Goal: Task Accomplishment & Management: Use online tool/utility

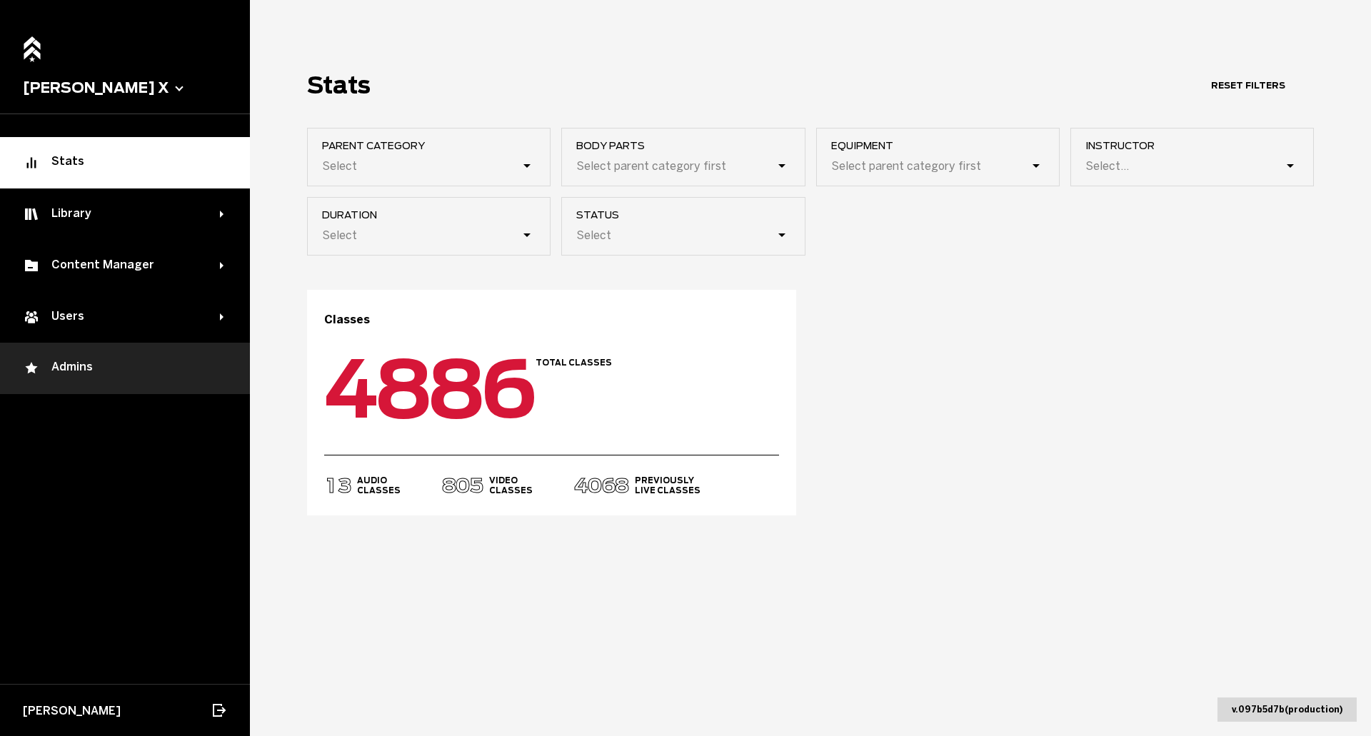
click at [150, 373] on div "Admins" at bounding box center [125, 368] width 204 height 17
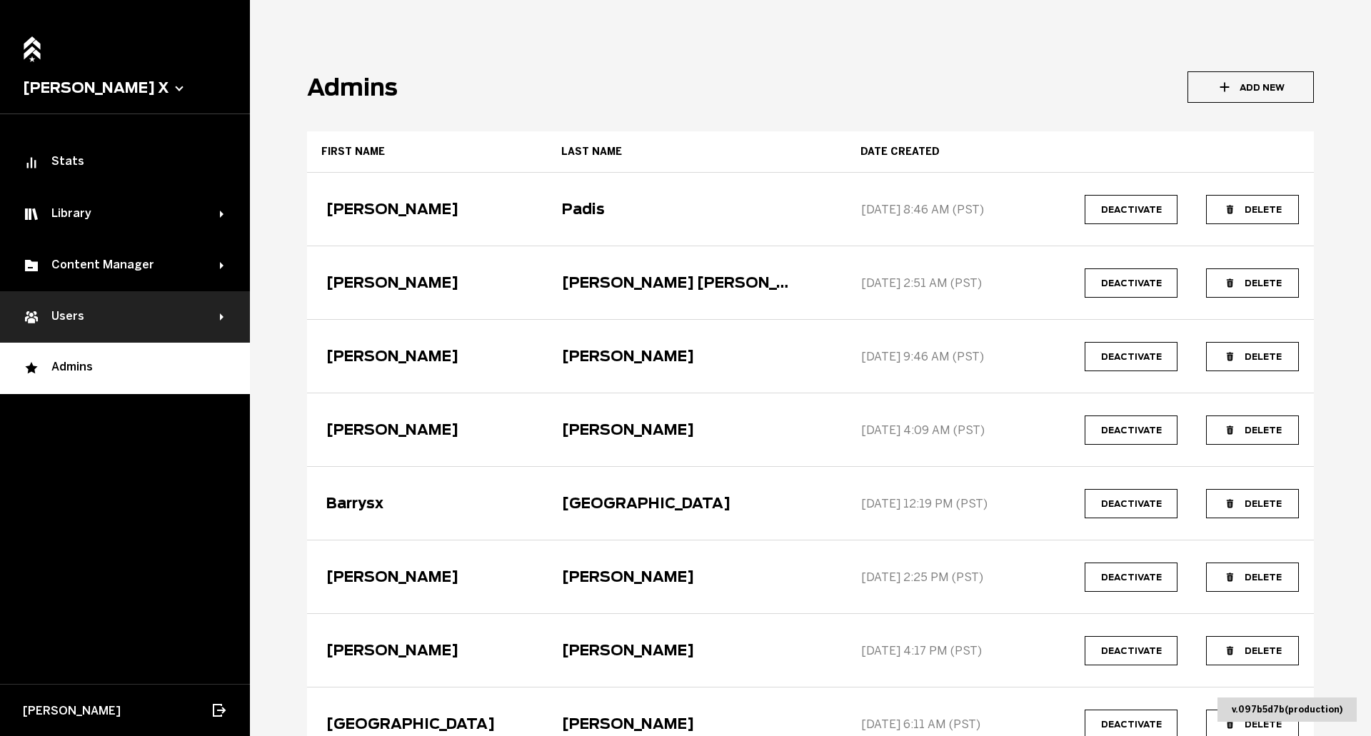
click at [116, 316] on div "Users" at bounding box center [121, 317] width 197 height 17
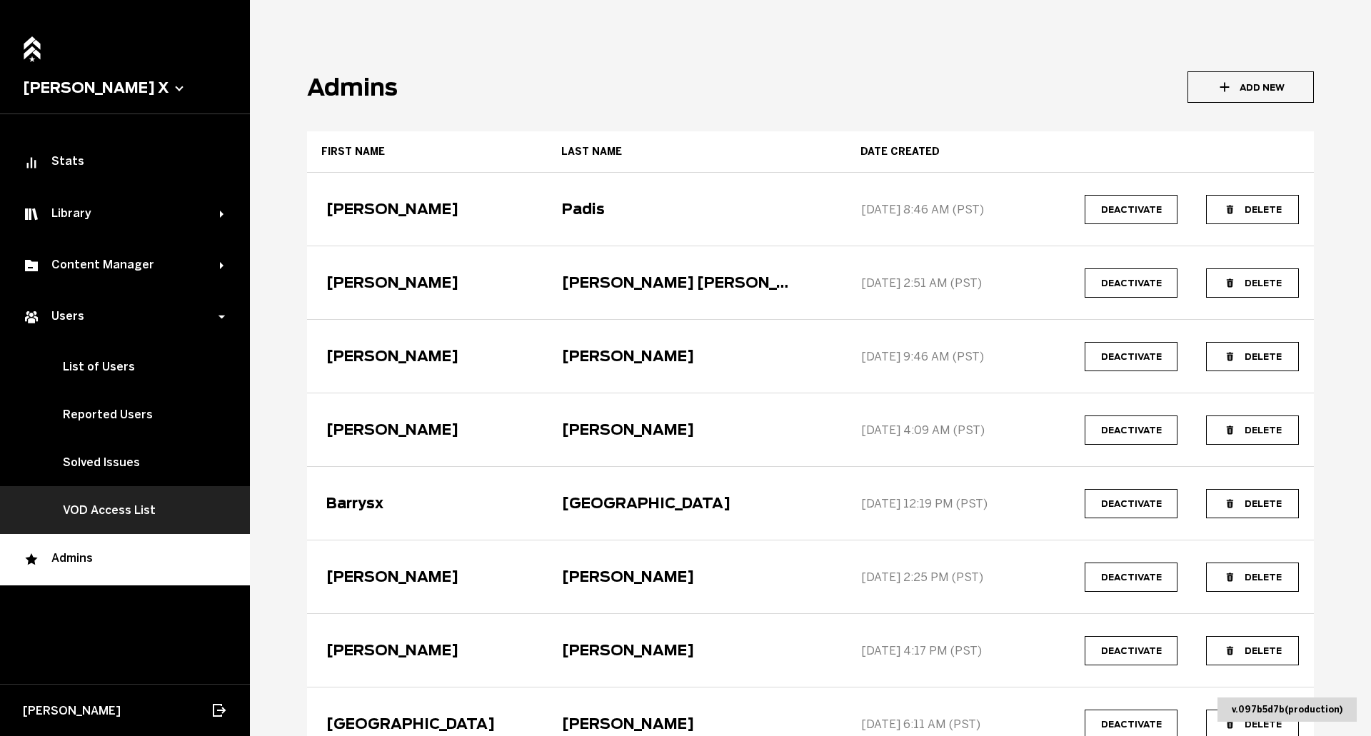
click at [144, 512] on link "VOD Access List" at bounding box center [125, 510] width 250 height 48
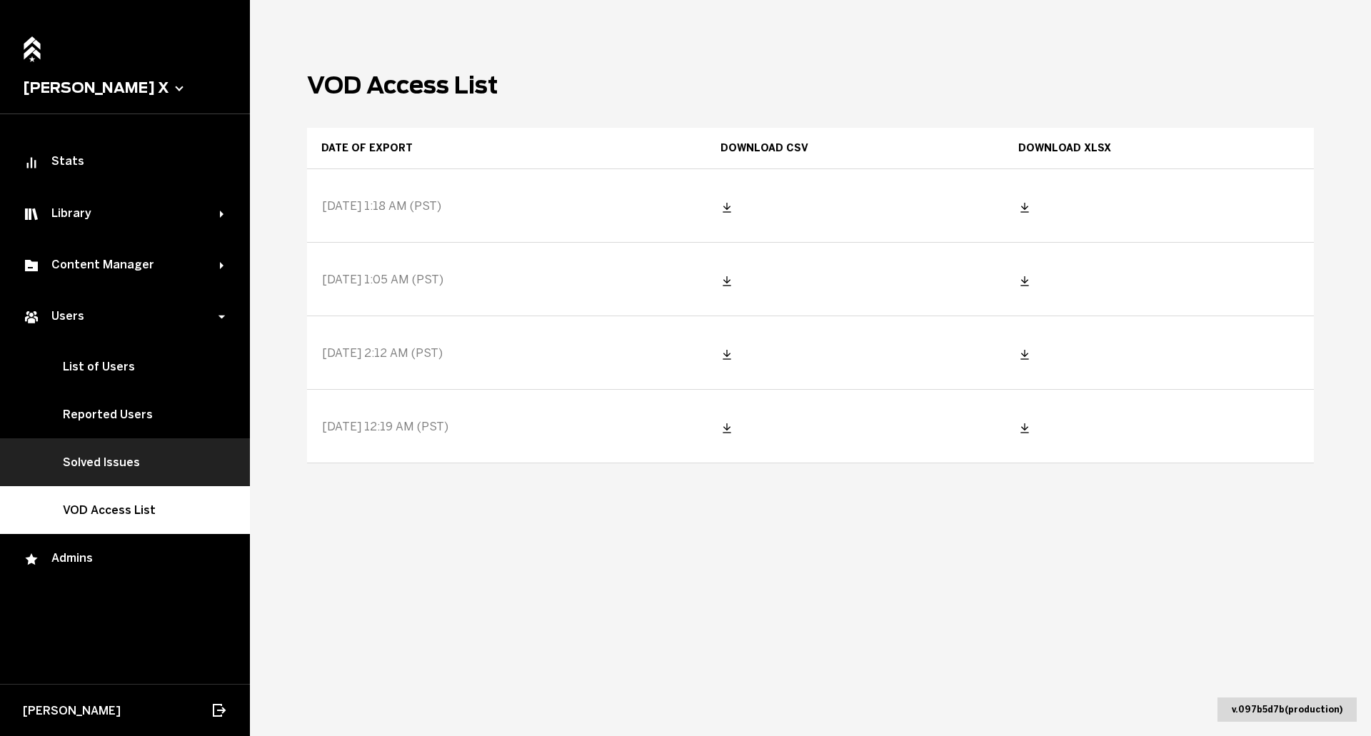
click at [110, 462] on link "Solved Issues" at bounding box center [125, 462] width 250 height 48
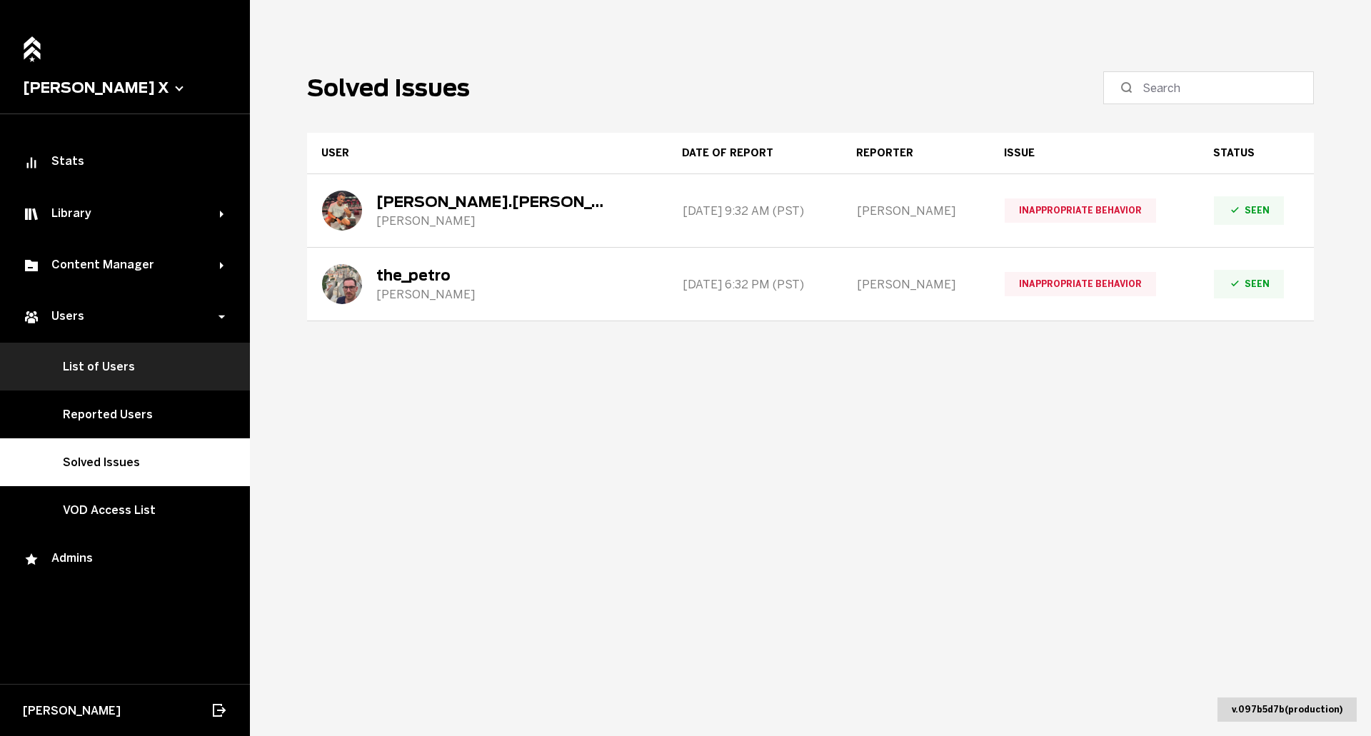
click at [109, 371] on link "List of Users" at bounding box center [125, 367] width 250 height 48
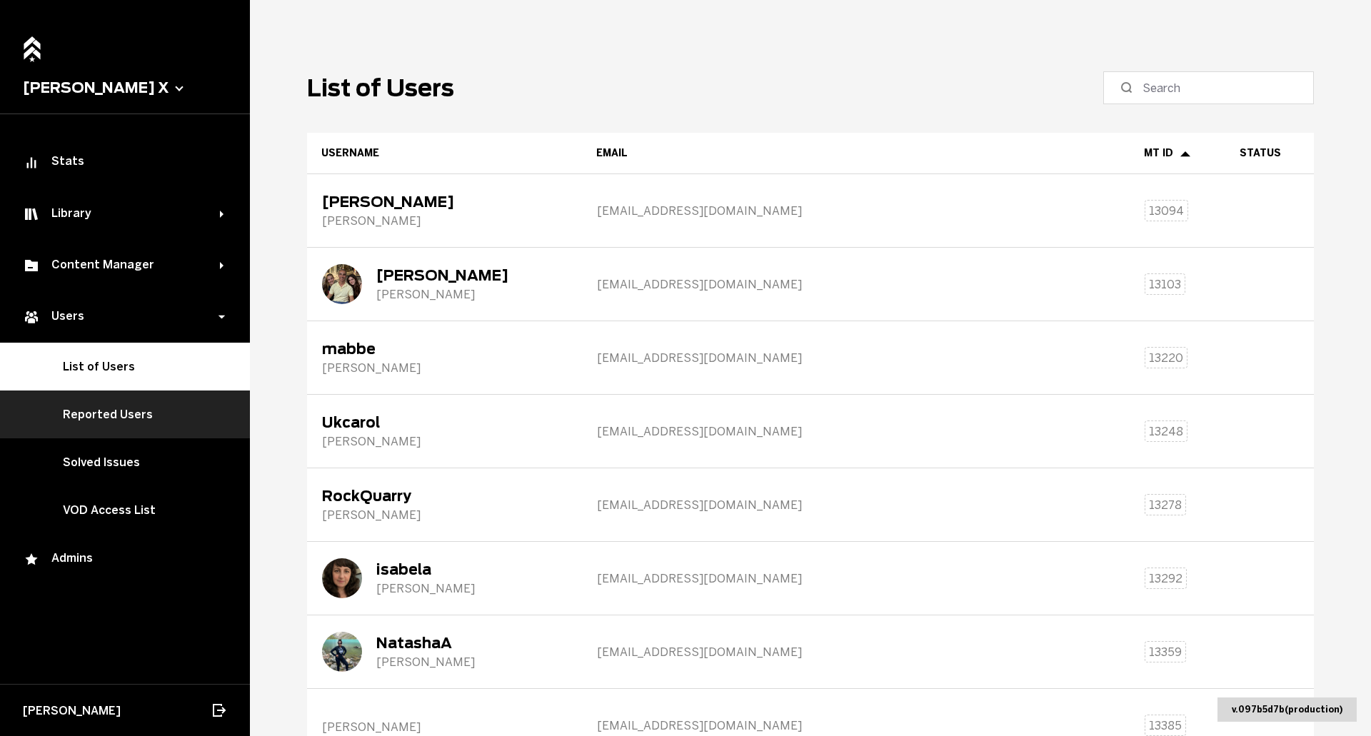
click at [146, 410] on link "Reported Users" at bounding box center [125, 415] width 250 height 48
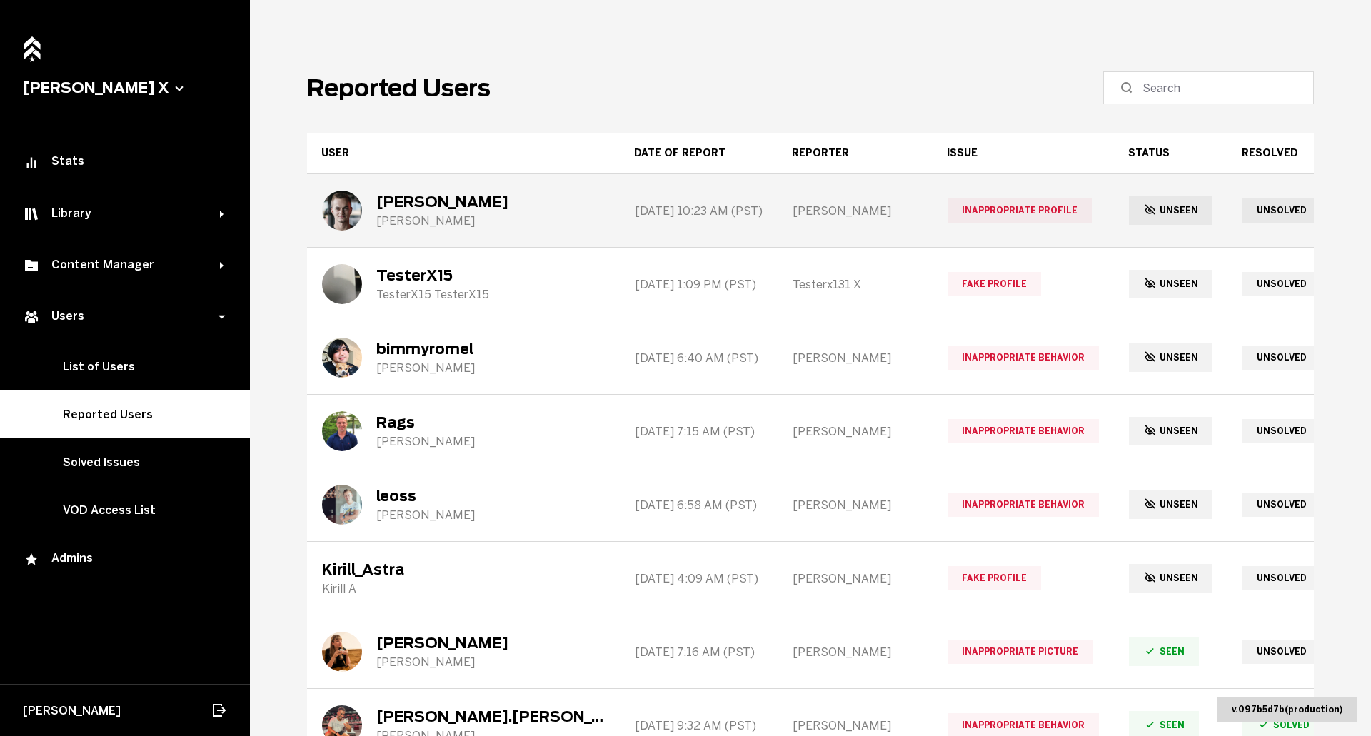
click at [483, 216] on div "[PERSON_NAME]" at bounding box center [463, 210] width 311 height 71
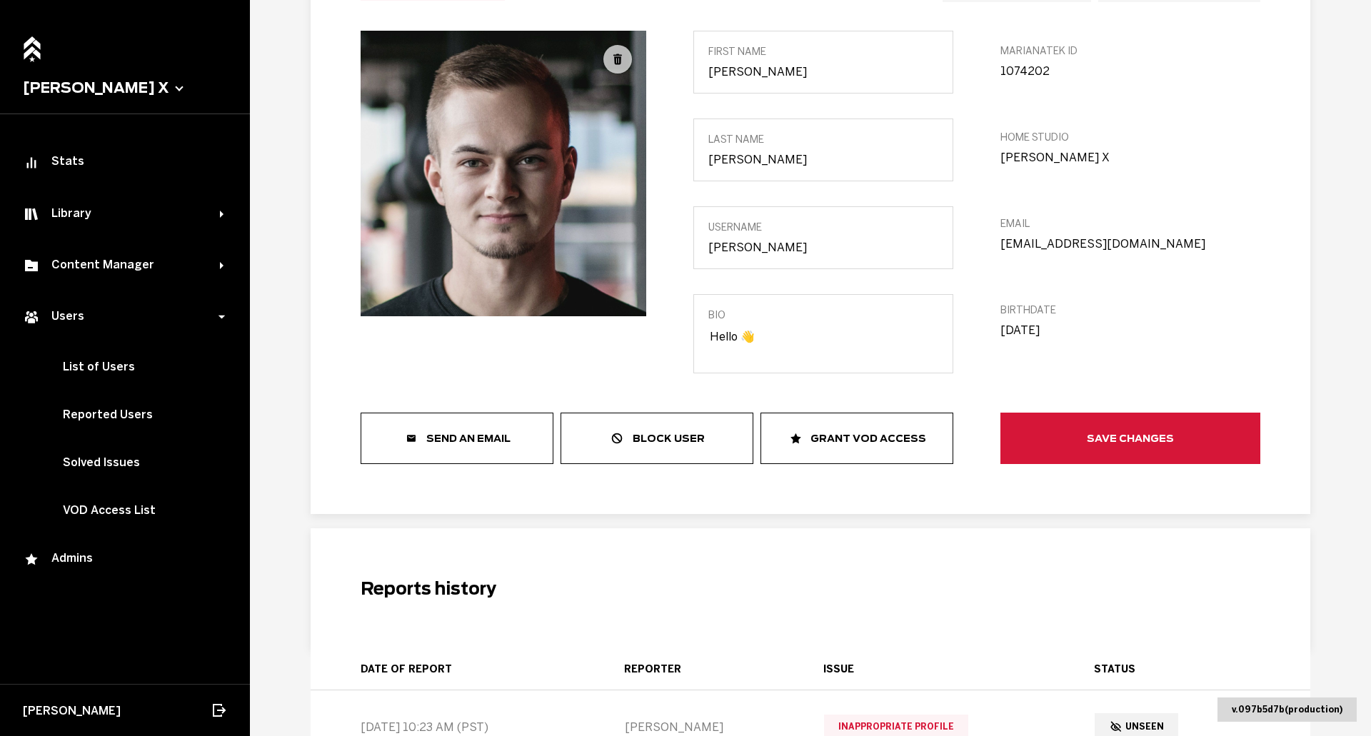
scroll to position [1, 0]
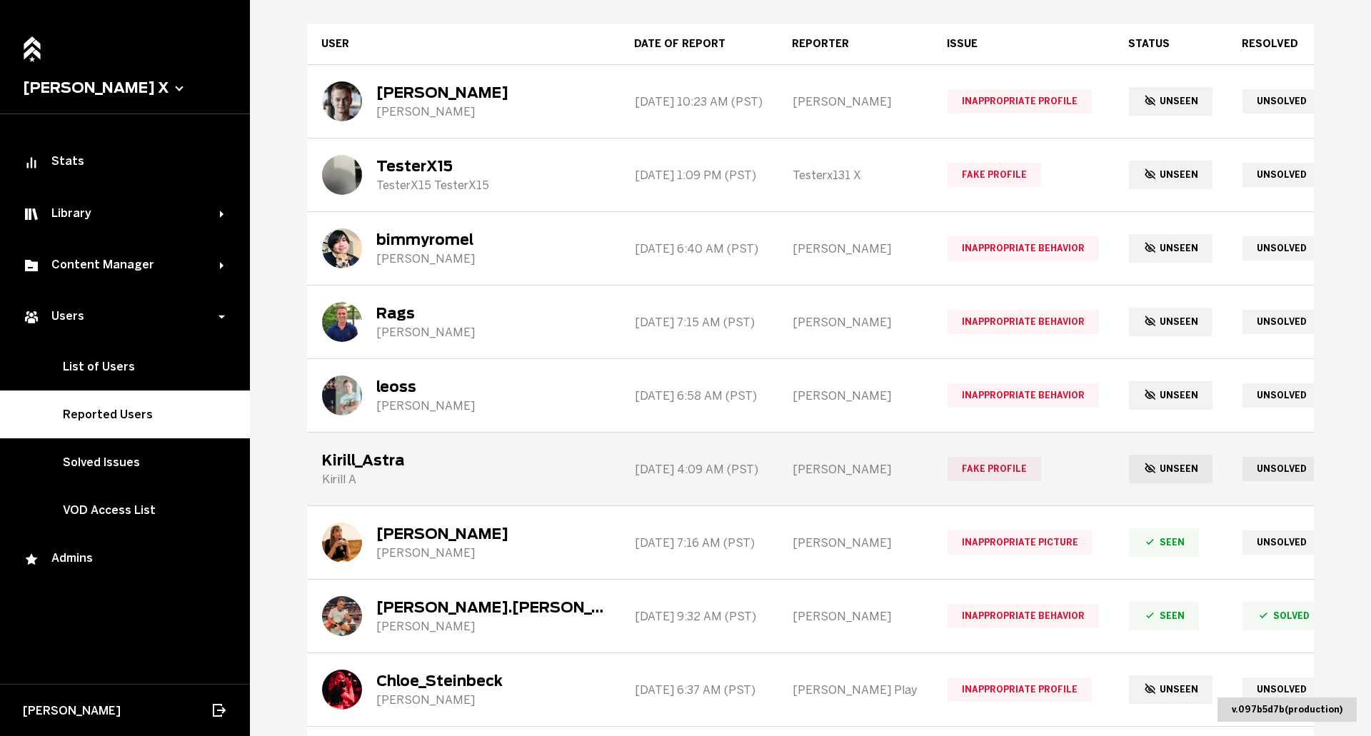
scroll to position [216, 0]
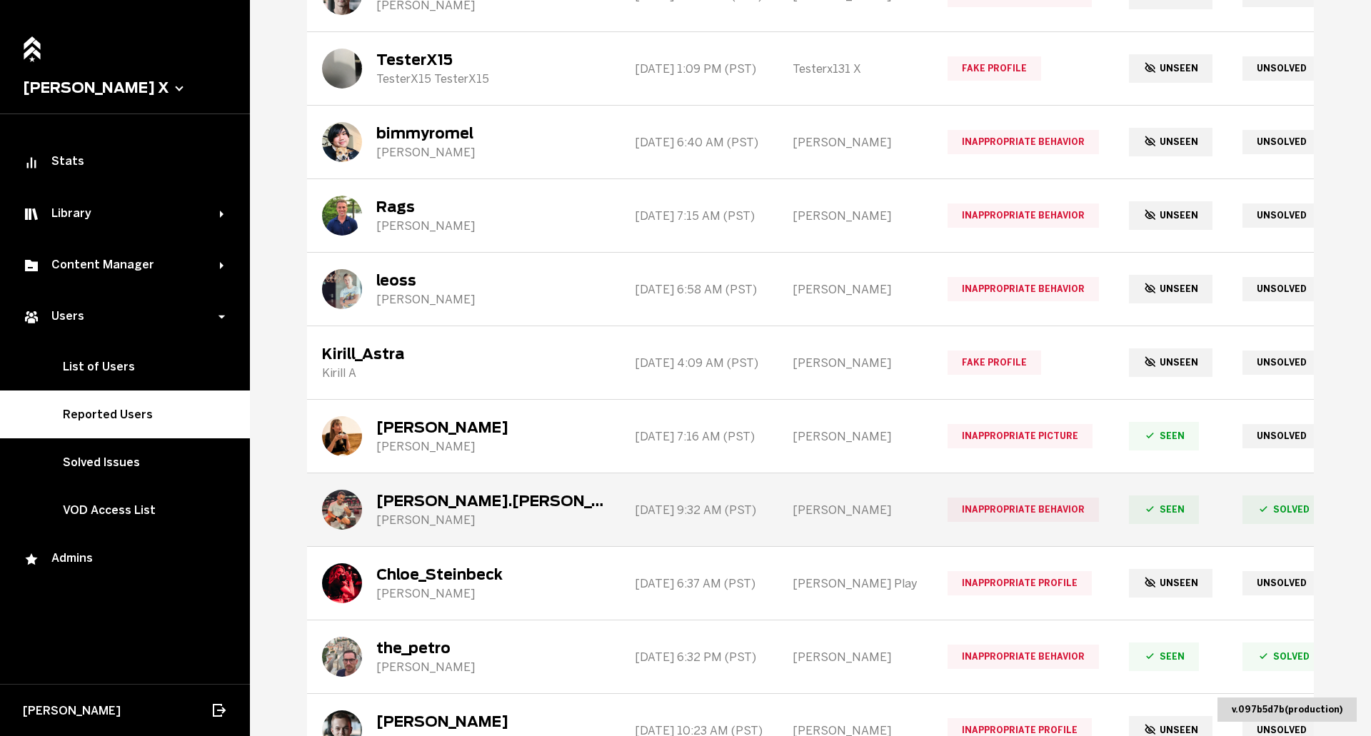
click at [496, 523] on div "[PERSON_NAME].[PERSON_NAME] [PERSON_NAME]" at bounding box center [463, 509] width 311 height 71
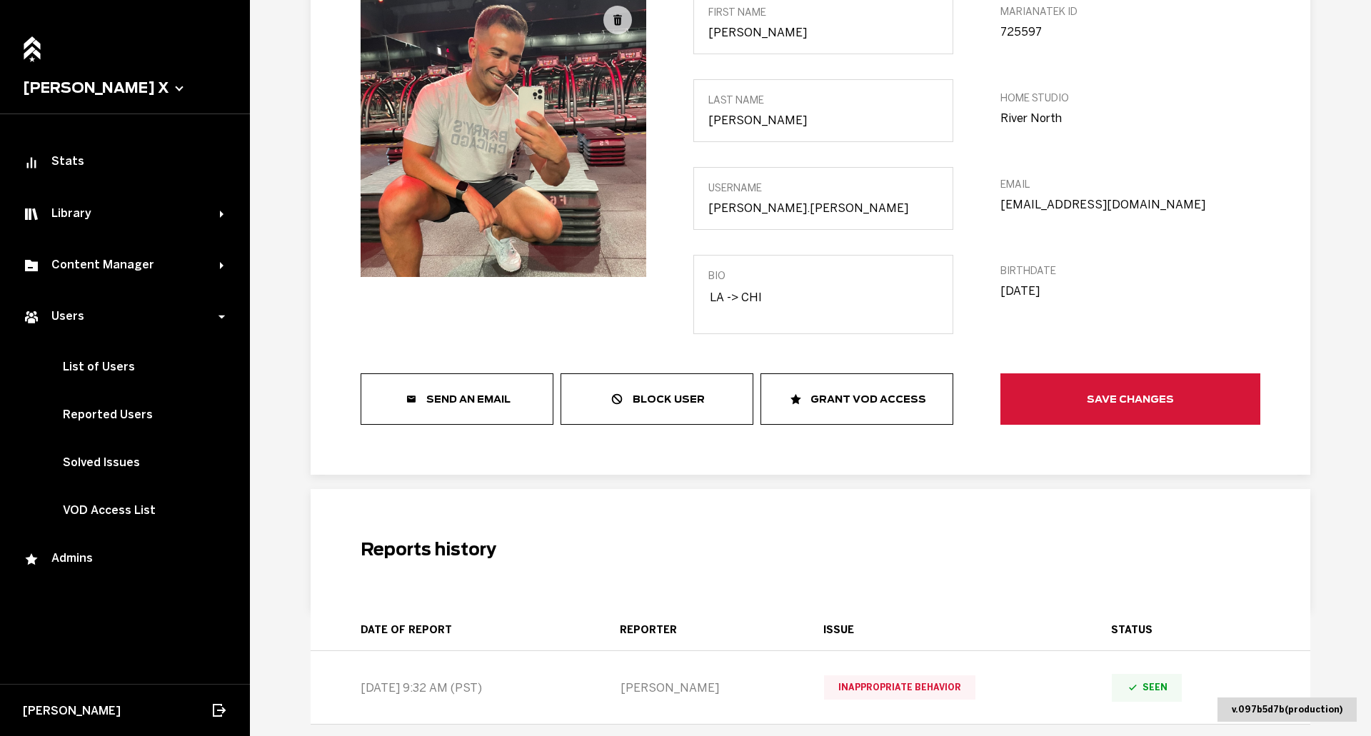
scroll to position [287, 0]
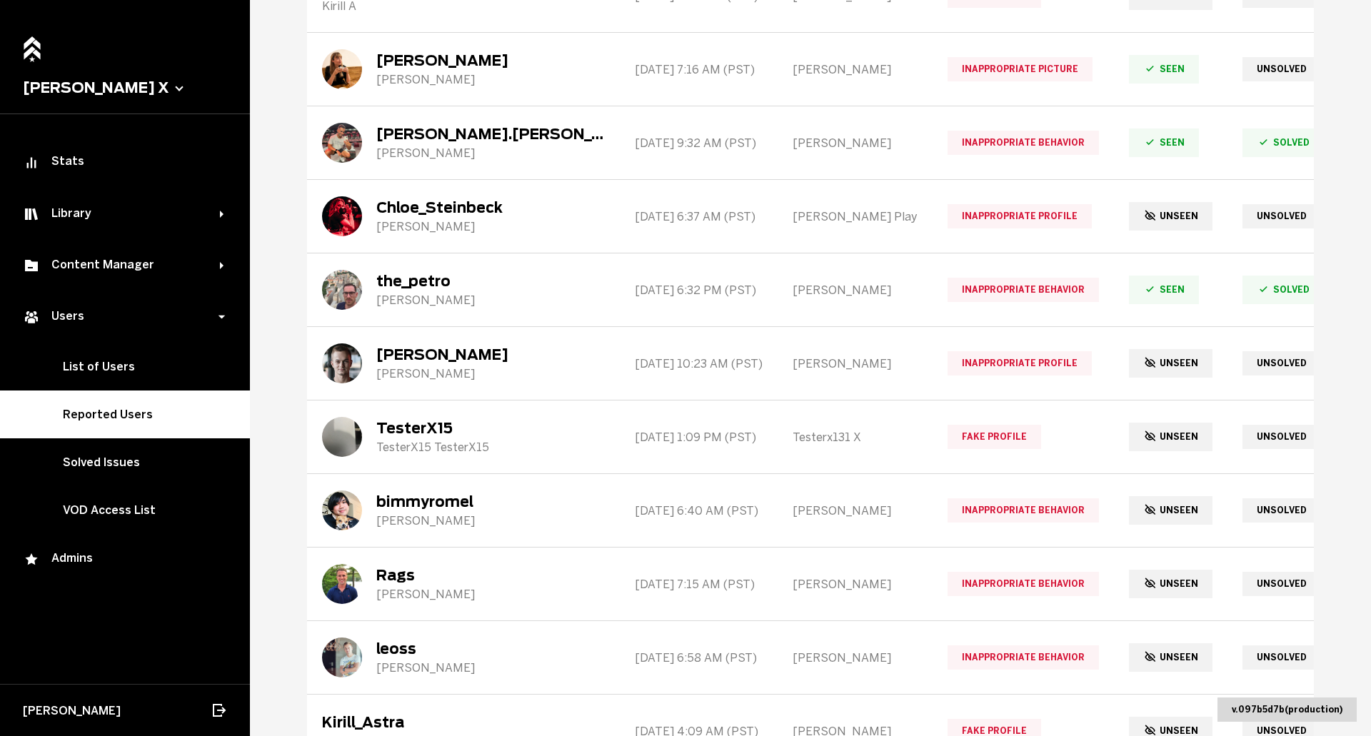
scroll to position [2215, 0]
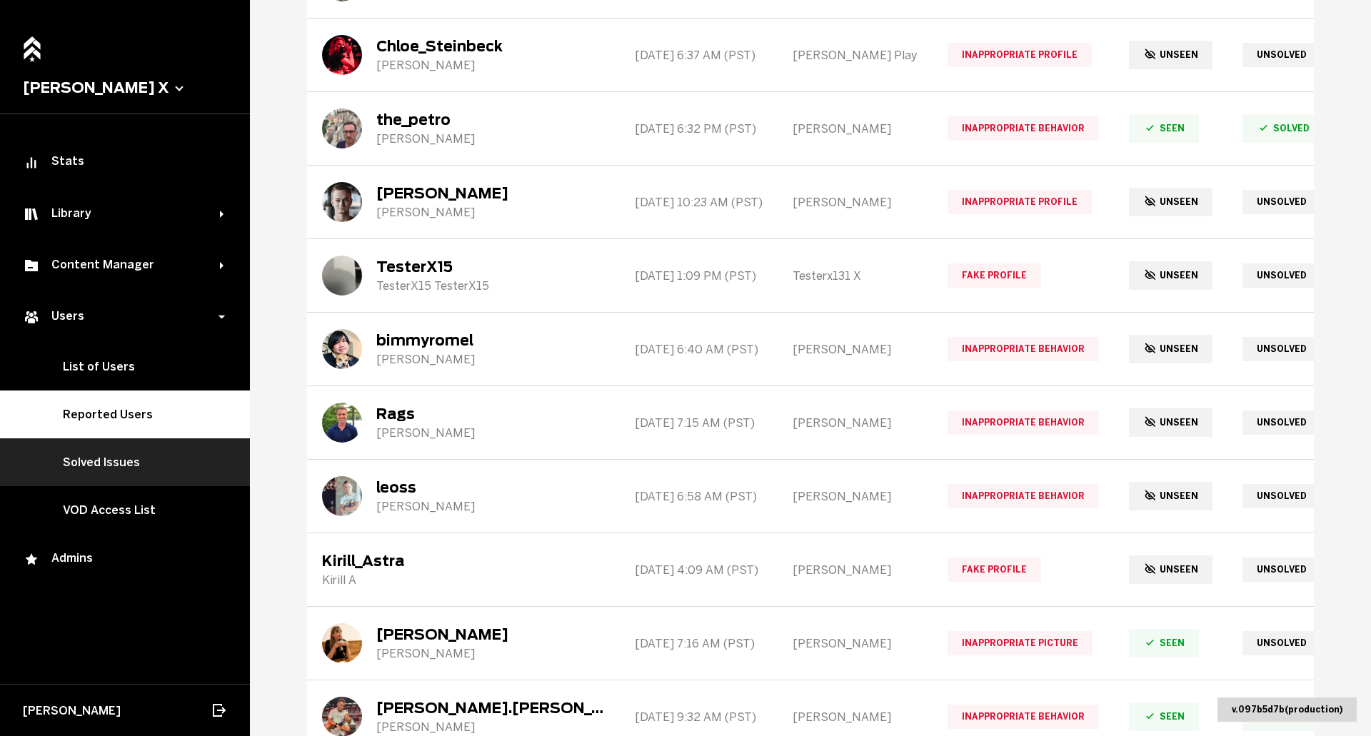
click at [104, 474] on link "Solved Issues" at bounding box center [125, 462] width 250 height 48
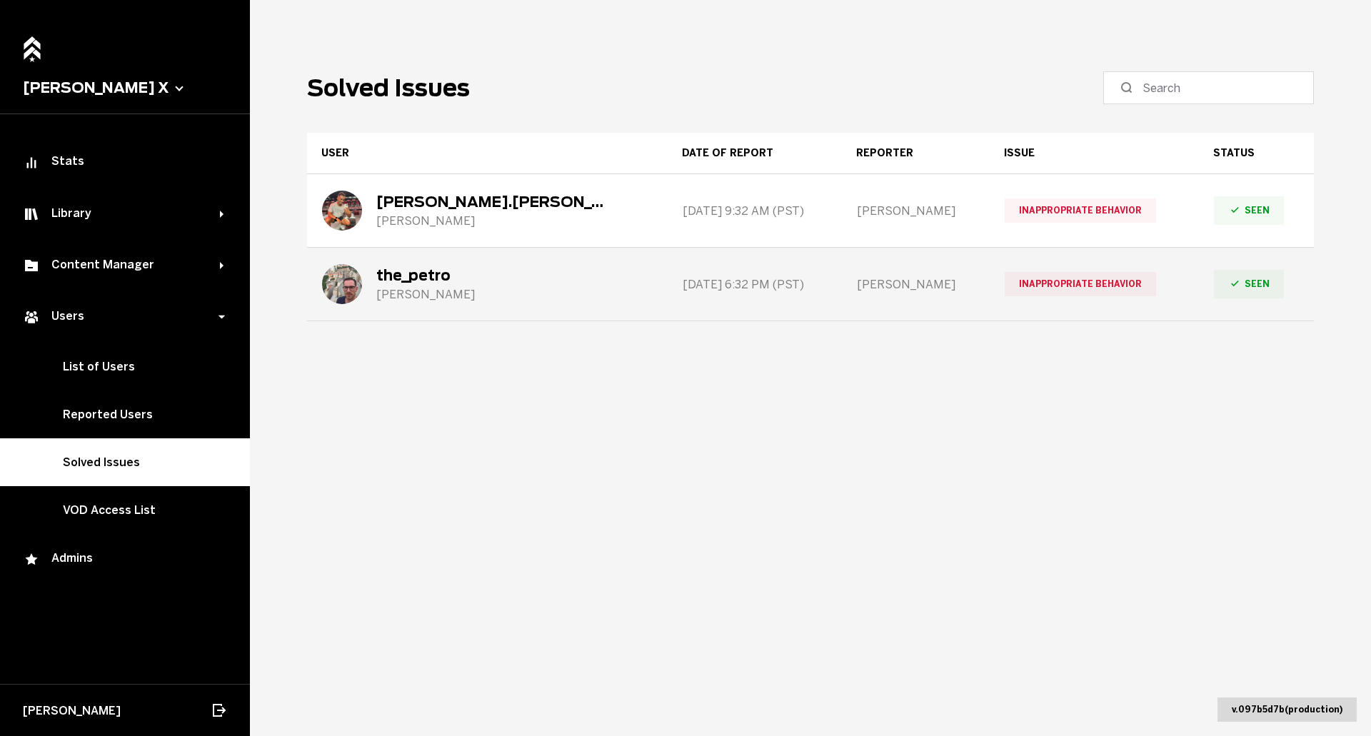
click at [443, 296] on div "[PERSON_NAME]" at bounding box center [425, 295] width 99 height 14
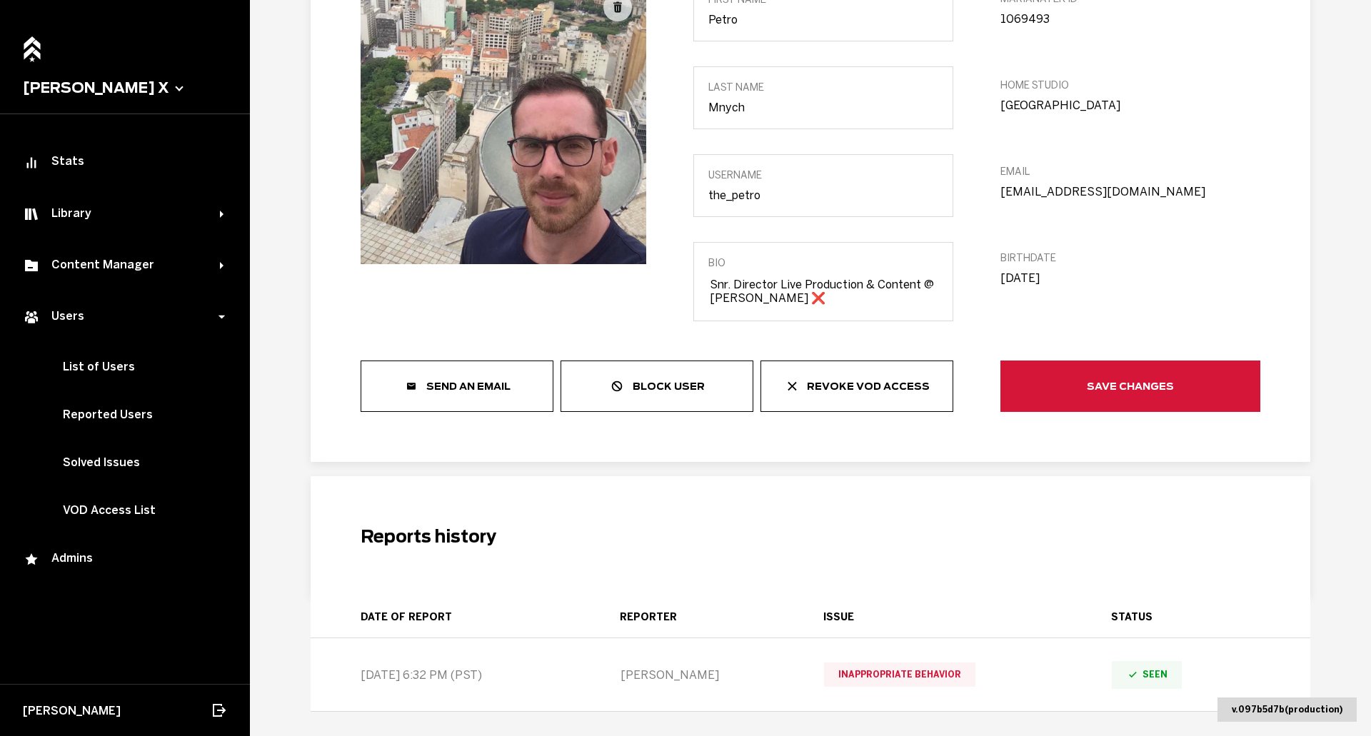
scroll to position [287, 0]
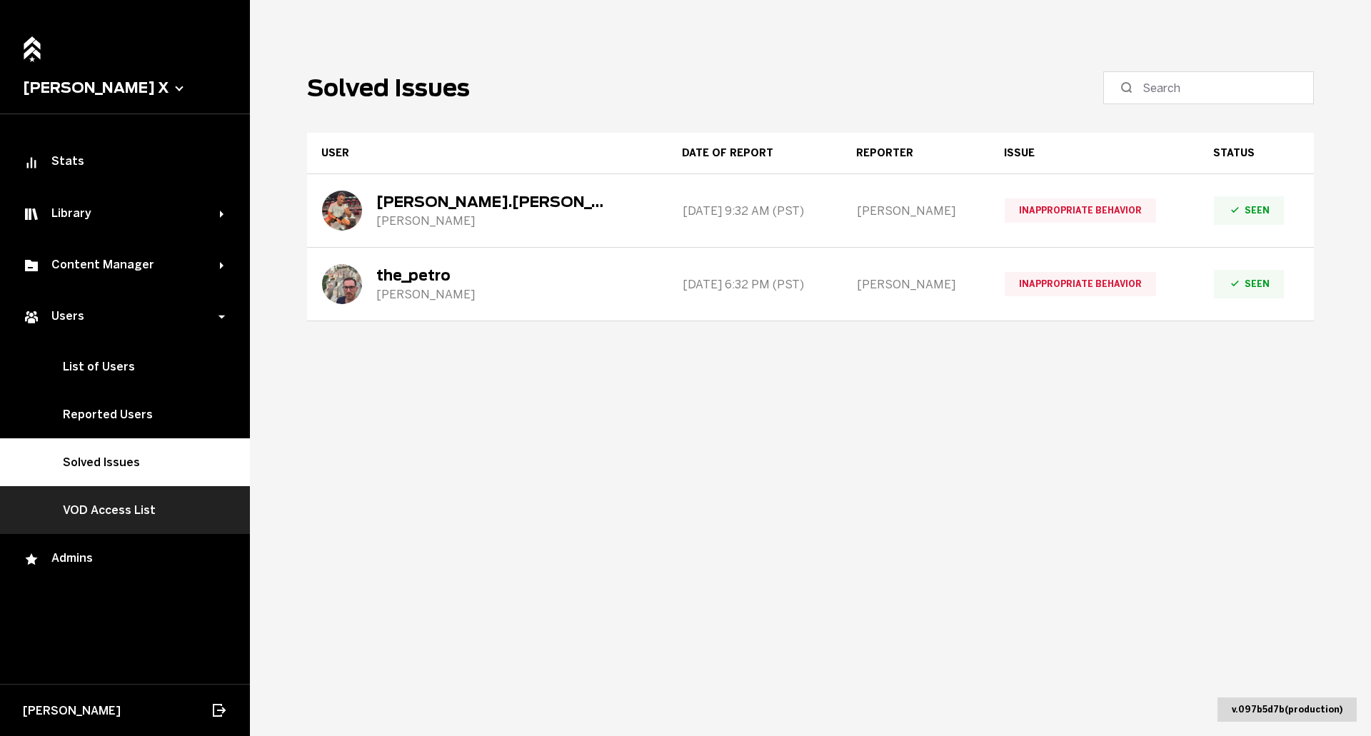
click at [139, 488] on link "VOD Access List" at bounding box center [125, 510] width 250 height 48
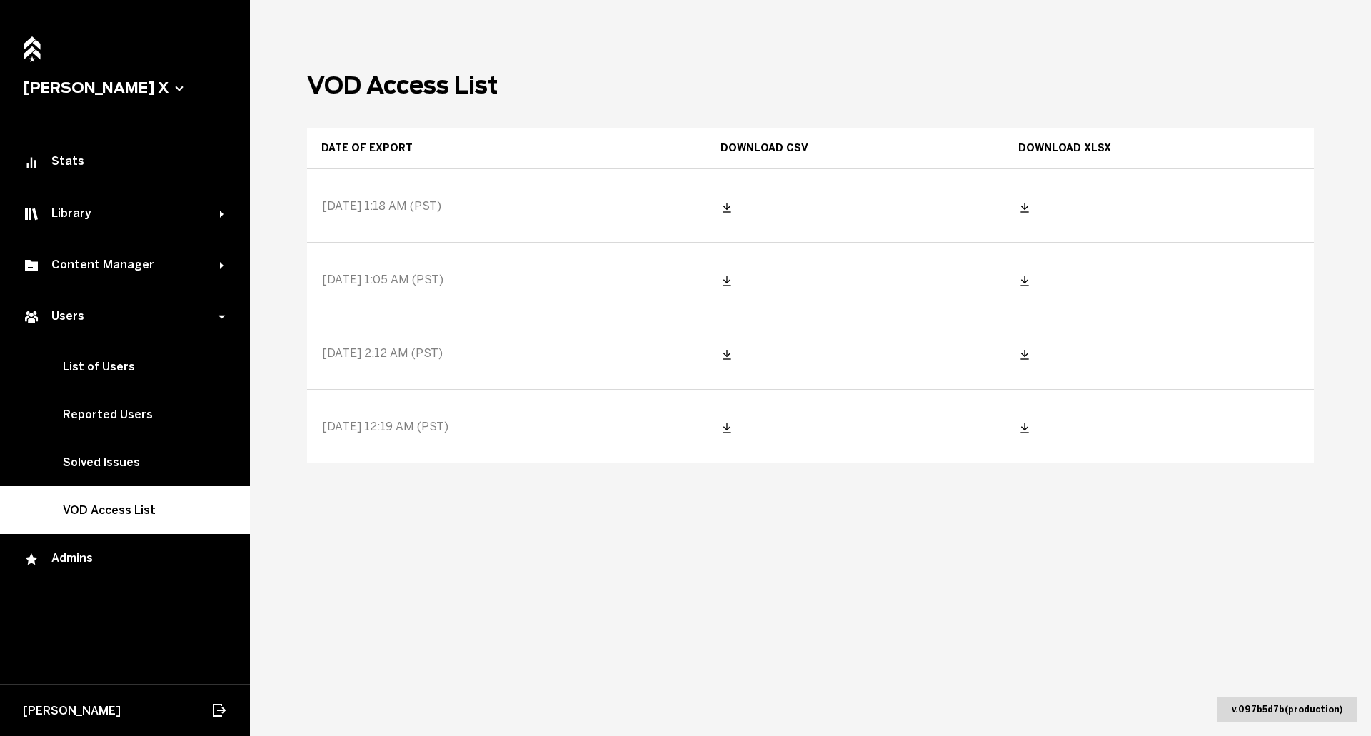
click at [1030, 430] on icon at bounding box center [1024, 427] width 11 height 11
click at [1025, 353] on icon at bounding box center [1025, 353] width 0 height 6
click at [1030, 277] on icon at bounding box center [1024, 280] width 11 height 11
drag, startPoint x: 658, startPoint y: 83, endPoint x: 660, endPoint y: 113, distance: 30.0
click at [658, 83] on header "VOD Access List" at bounding box center [810, 85] width 1007 height 28
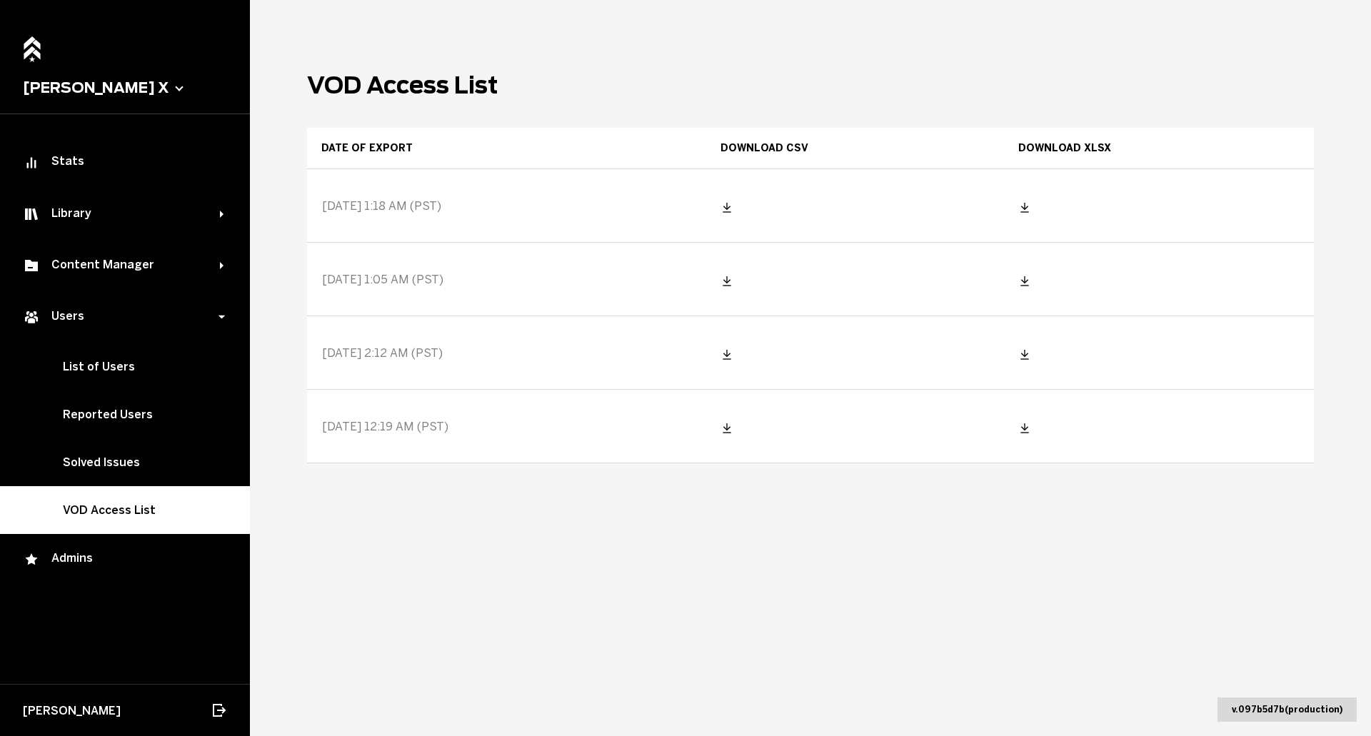
click at [1030, 207] on icon at bounding box center [1024, 206] width 11 height 11
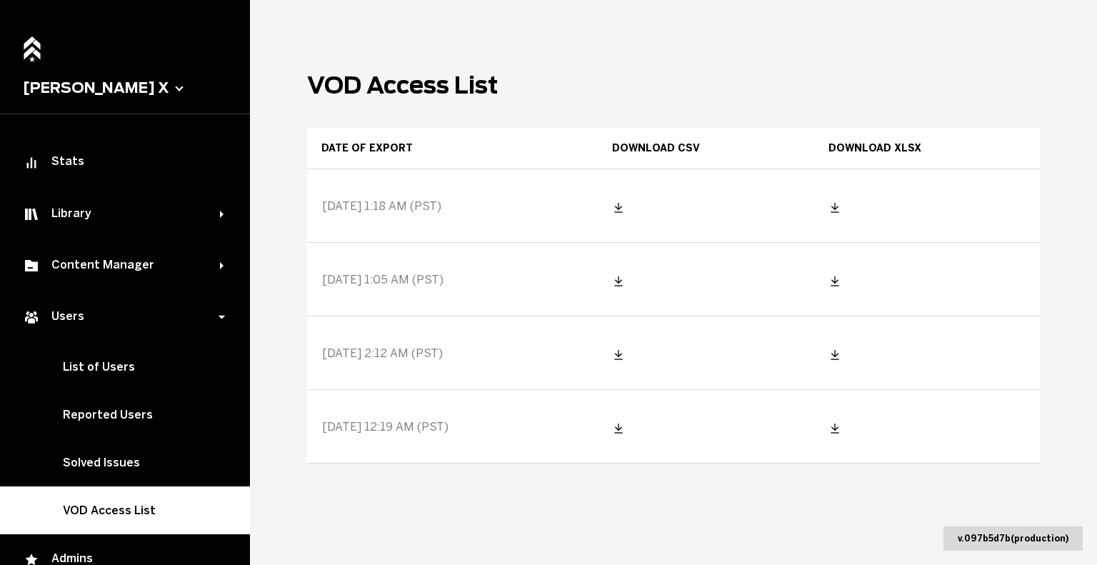
click at [971, 60] on main "VOD Access List Date of export Download CSV Download XLSX [DATE] 1:18 AM (PST) …" at bounding box center [673, 282] width 847 height 565
click at [843, 34] on main "VOD Access List Date of export Download CSV Download XLSX [DATE] 1:18 AM (PST) …" at bounding box center [673, 282] width 847 height 565
